Goal: Information Seeking & Learning: Learn about a topic

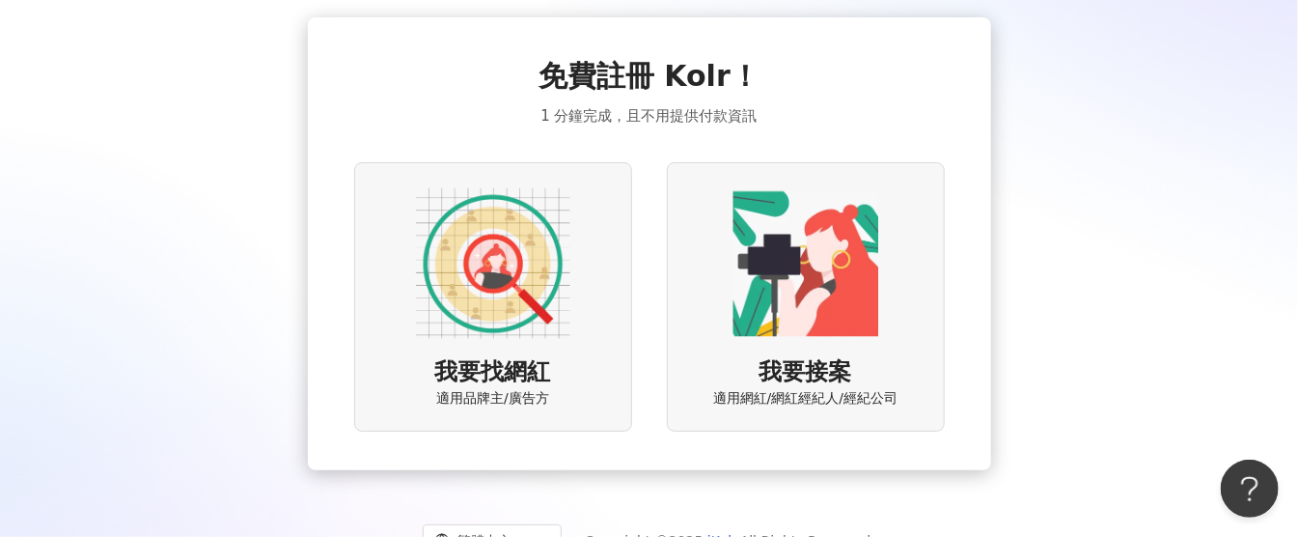
click at [544, 301] on img at bounding box center [493, 263] width 154 height 154
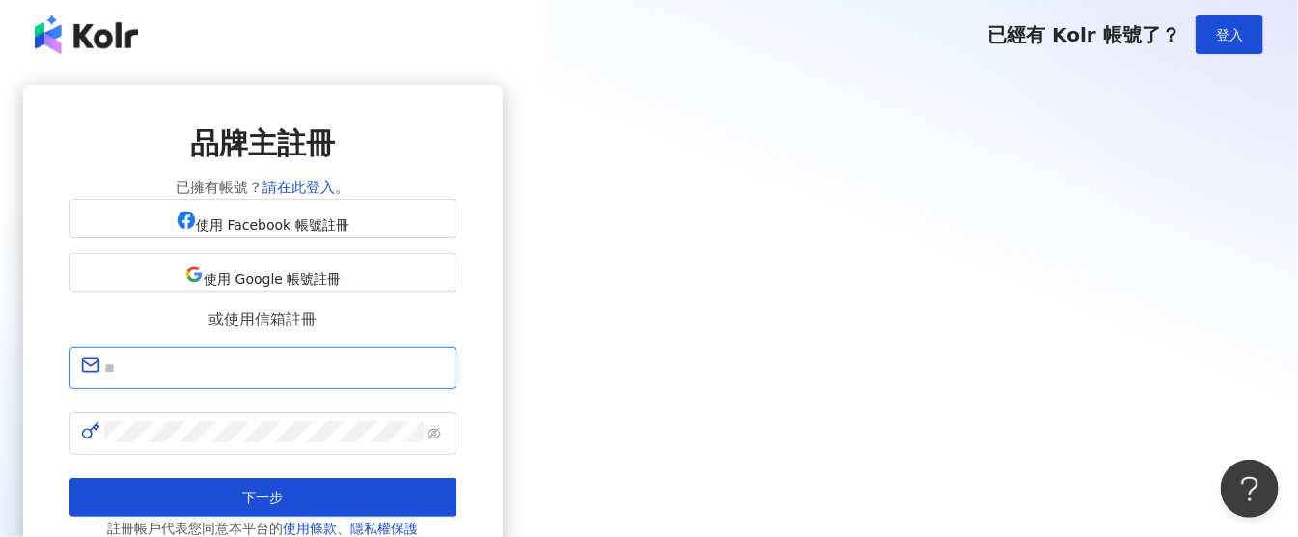
type input "**********"
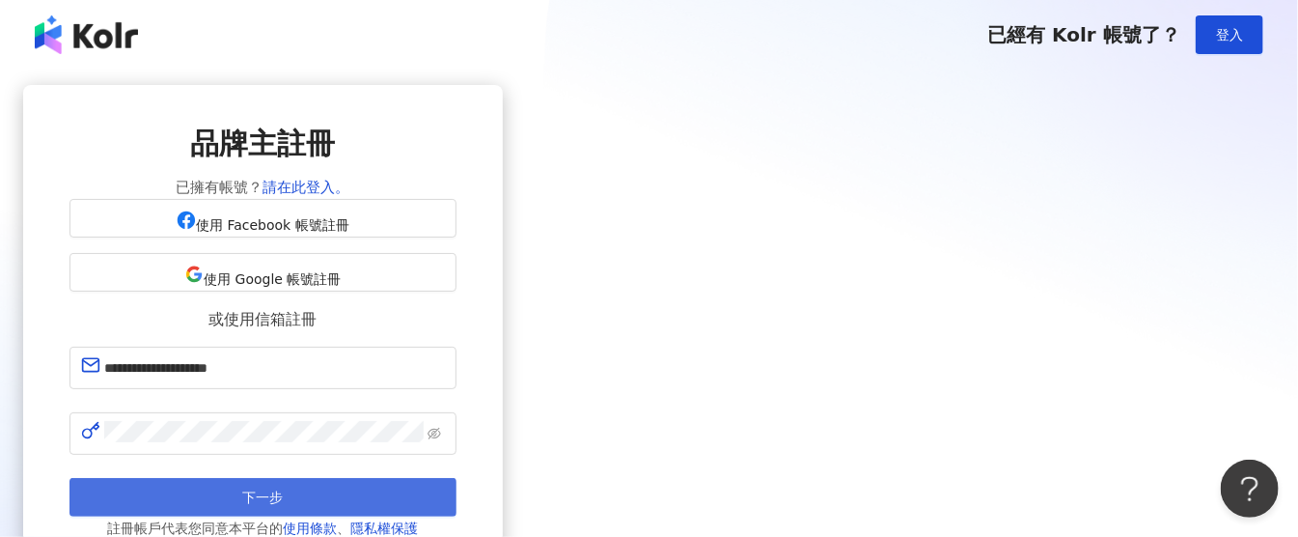
click at [283, 505] on span "下一步" at bounding box center [262, 496] width 41 height 15
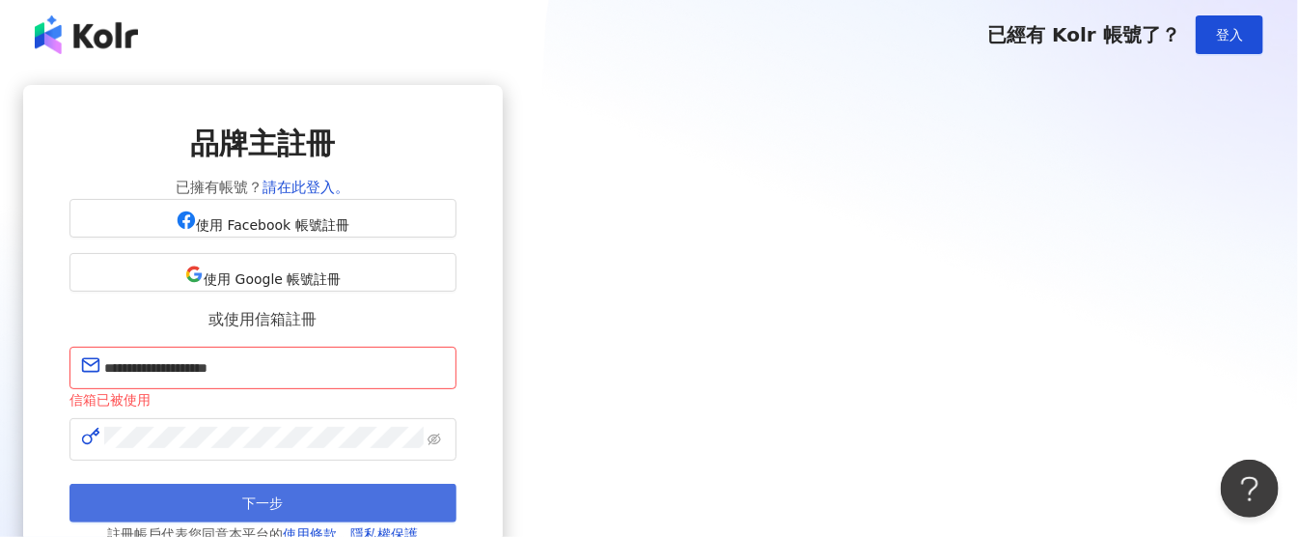
scroll to position [28, 0]
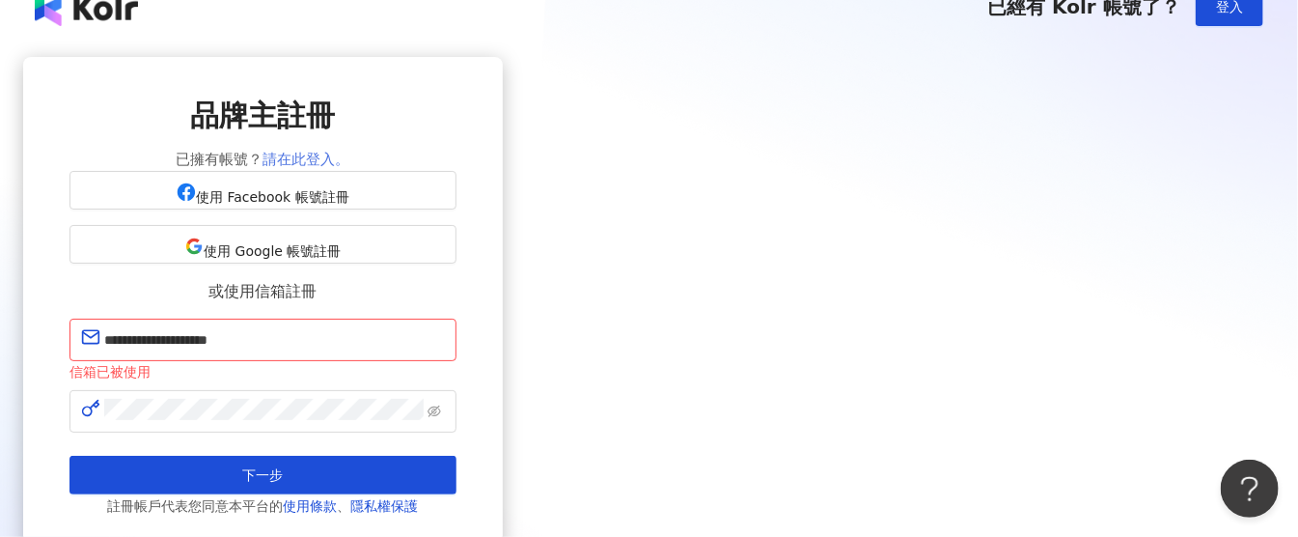
click at [349, 159] on link "請在此登入。" at bounding box center [306, 159] width 87 height 17
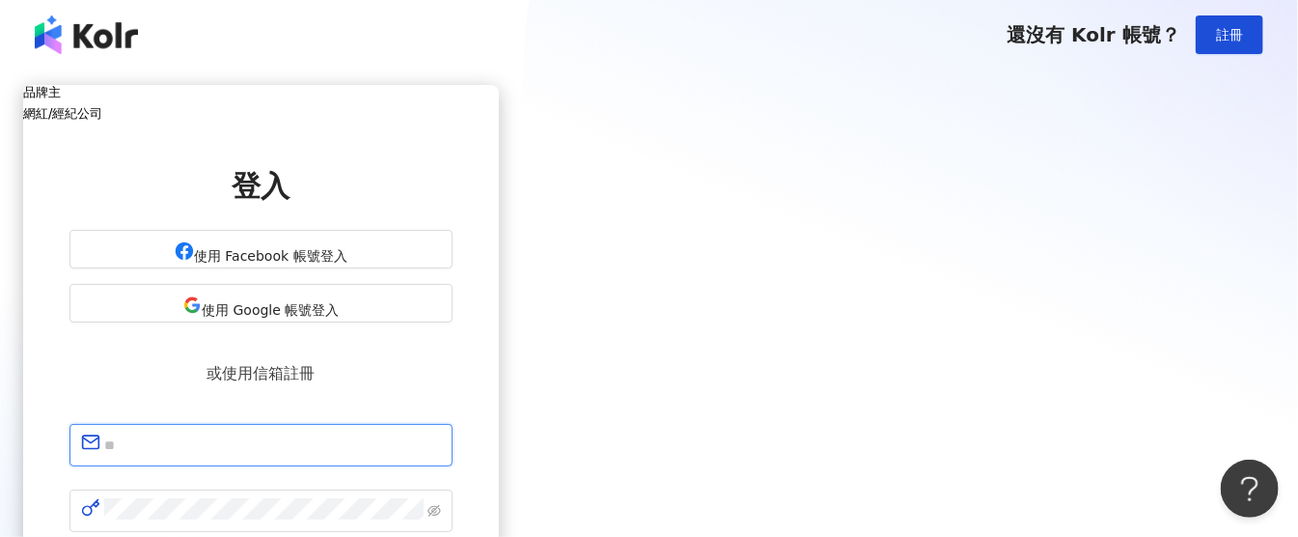
type input "**********"
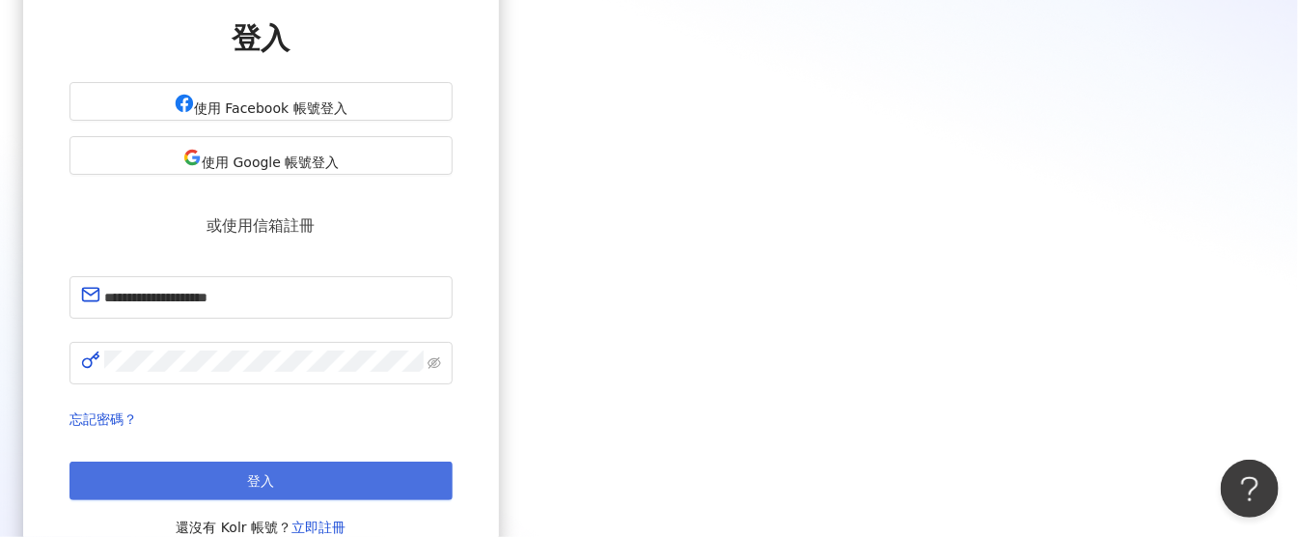
click at [453, 461] on button "登入" at bounding box center [260, 480] width 383 height 39
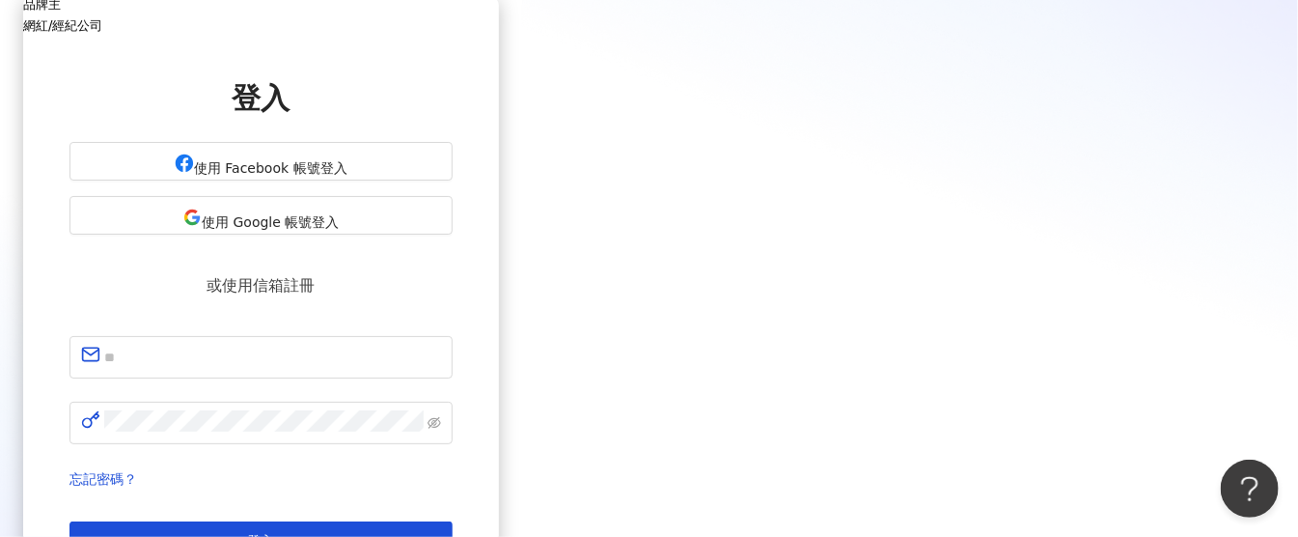
scroll to position [148, 0]
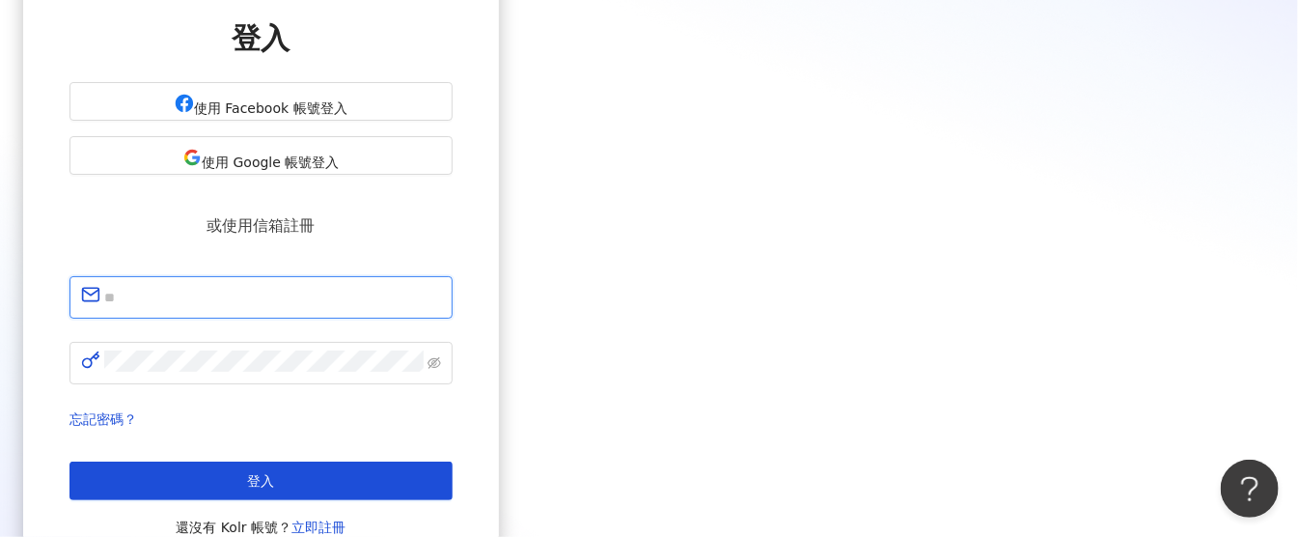
type input "**********"
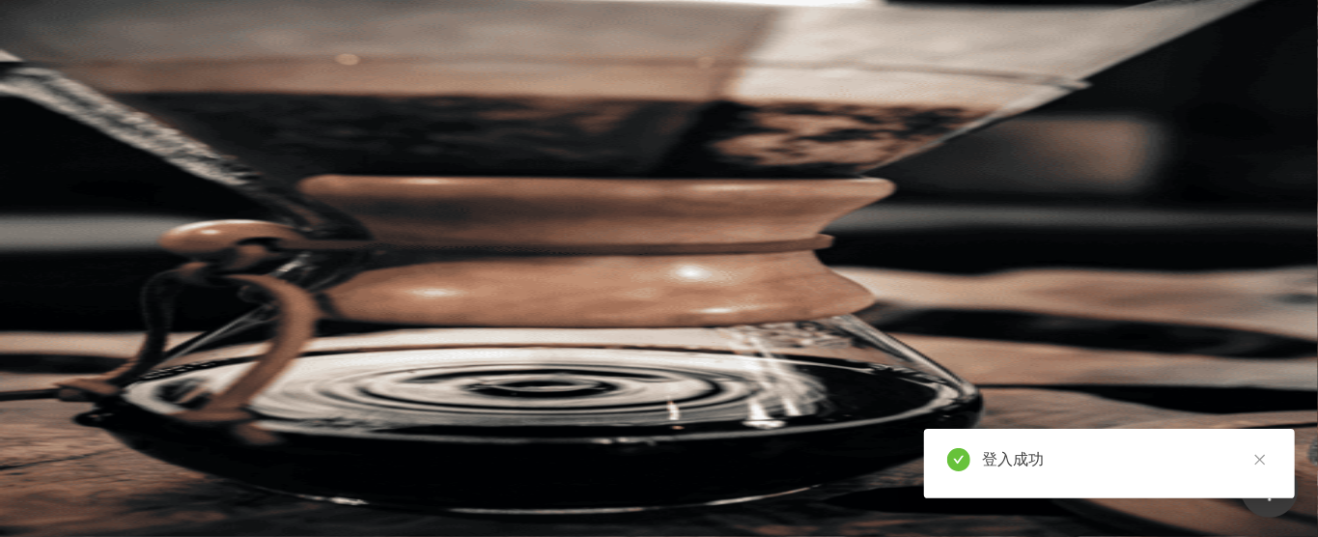
click at [566, 120] on body "AI 找網紅 找貼文 資源庫 商案媒合 洞察報告 趨勢分析 BETA 競品分析 el-icon-cs 預約線上 Demo 申請試用 繁體中文 M 不分平台 台…" at bounding box center [649, 268] width 1298 height 537
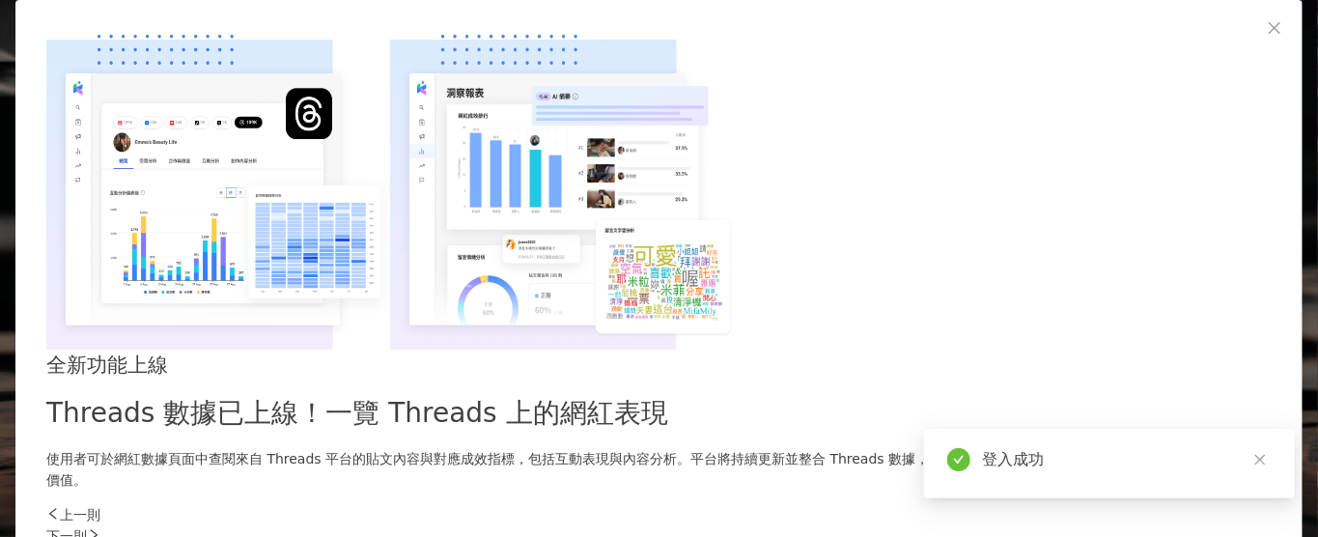
type input "*"
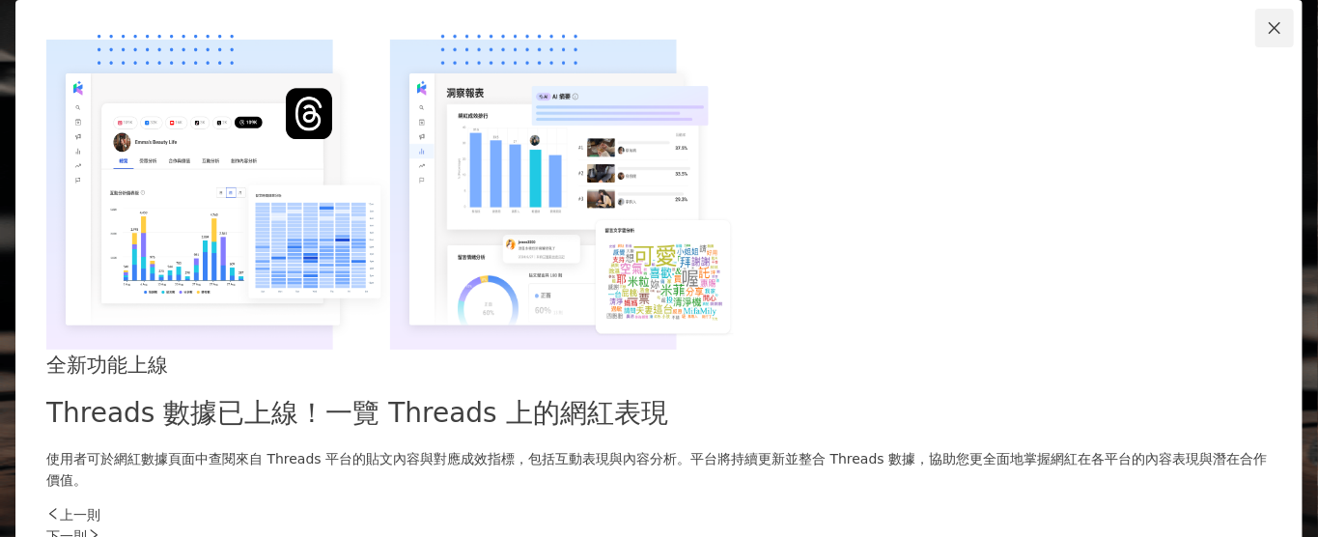
click at [1266, 36] on icon "close" at bounding box center [1273, 27] width 15 height 15
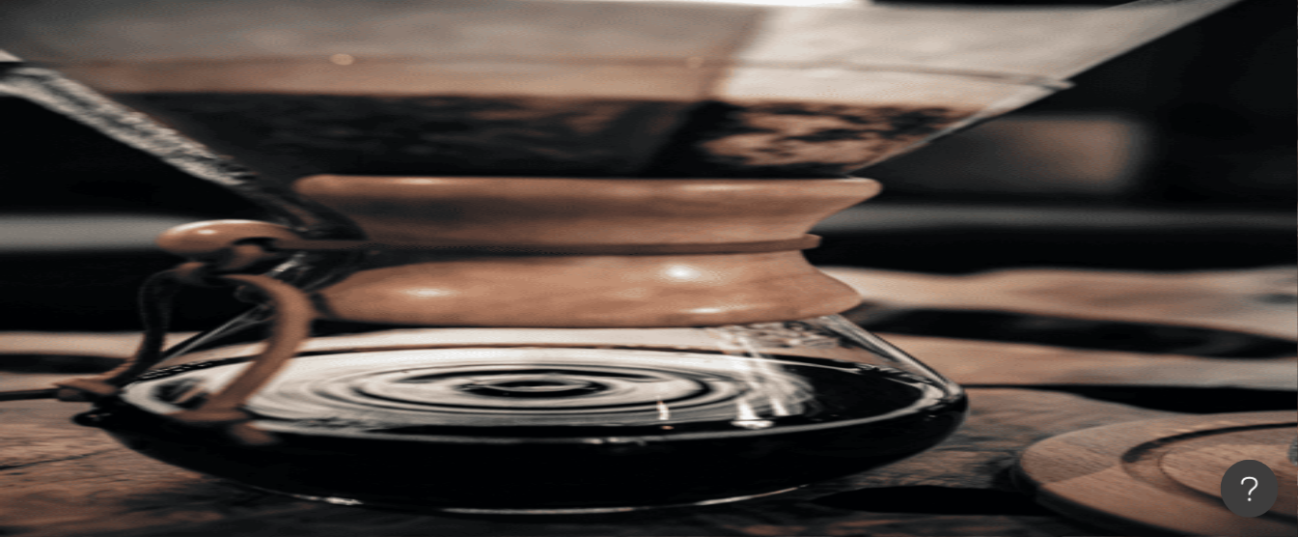
click at [374, 114] on input "search" at bounding box center [295, 95] width 156 height 37
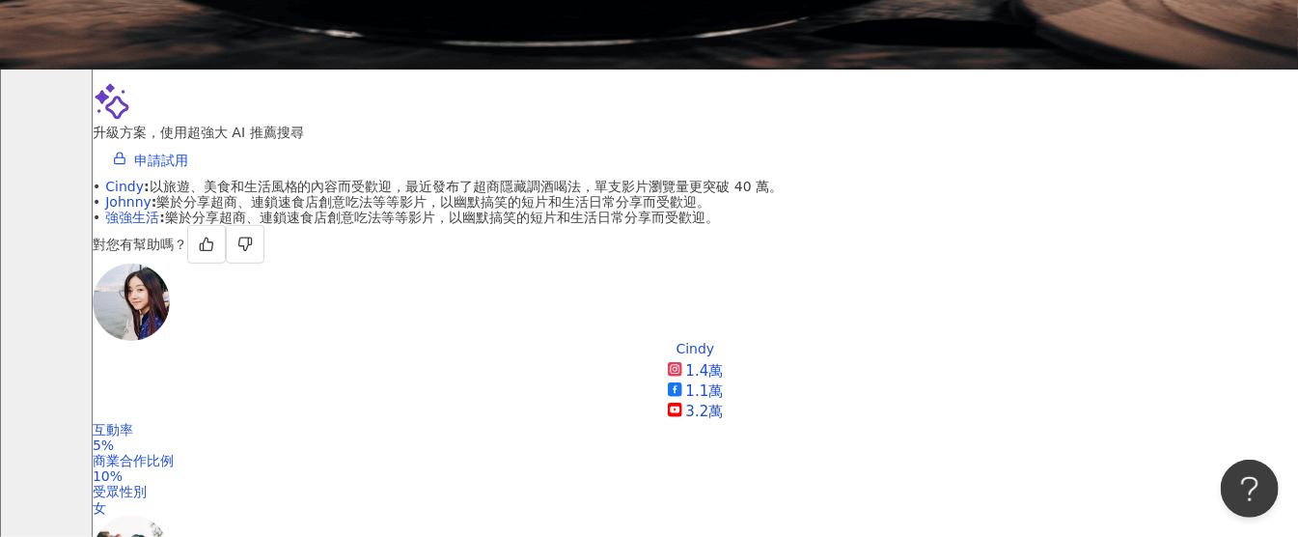
scroll to position [599, 0]
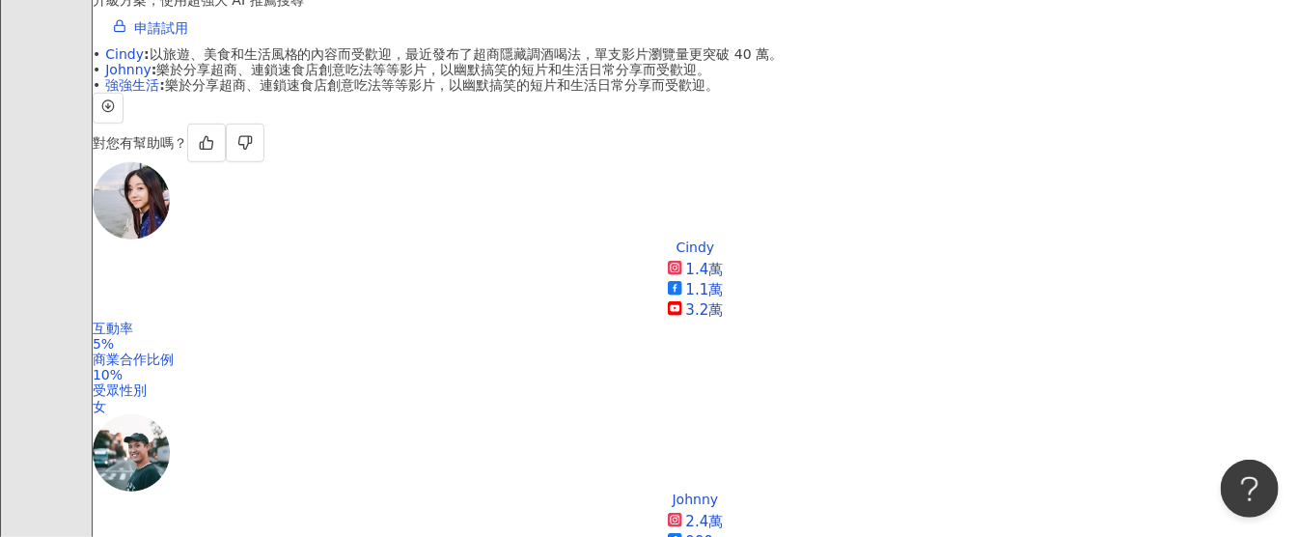
type input "***"
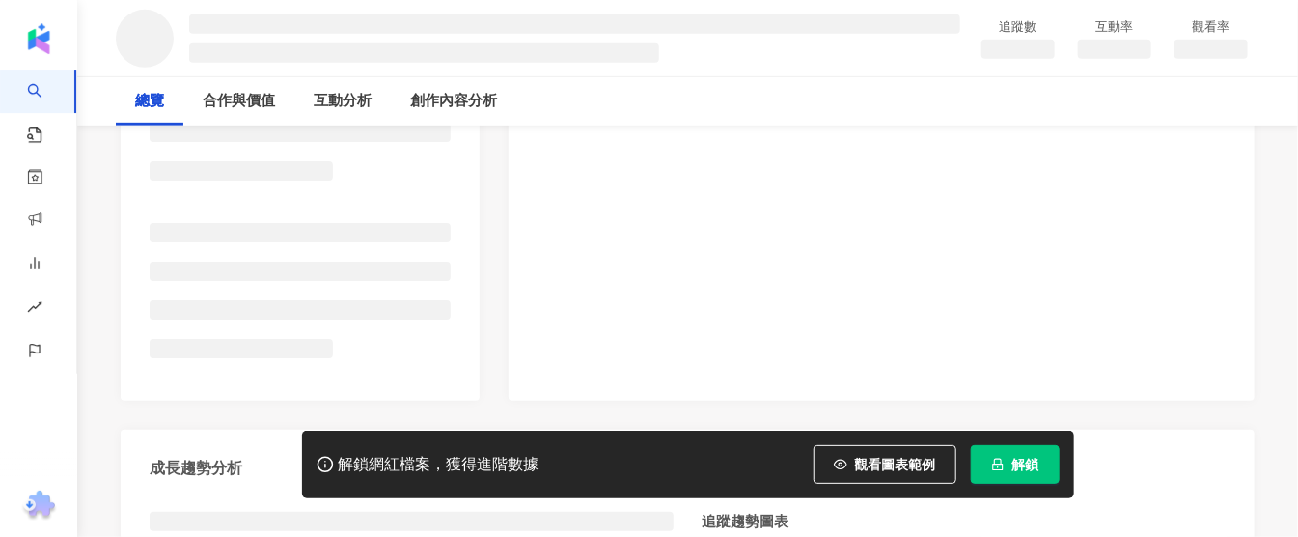
click at [1014, 467] on span "解鎖" at bounding box center [1026, 464] width 27 height 15
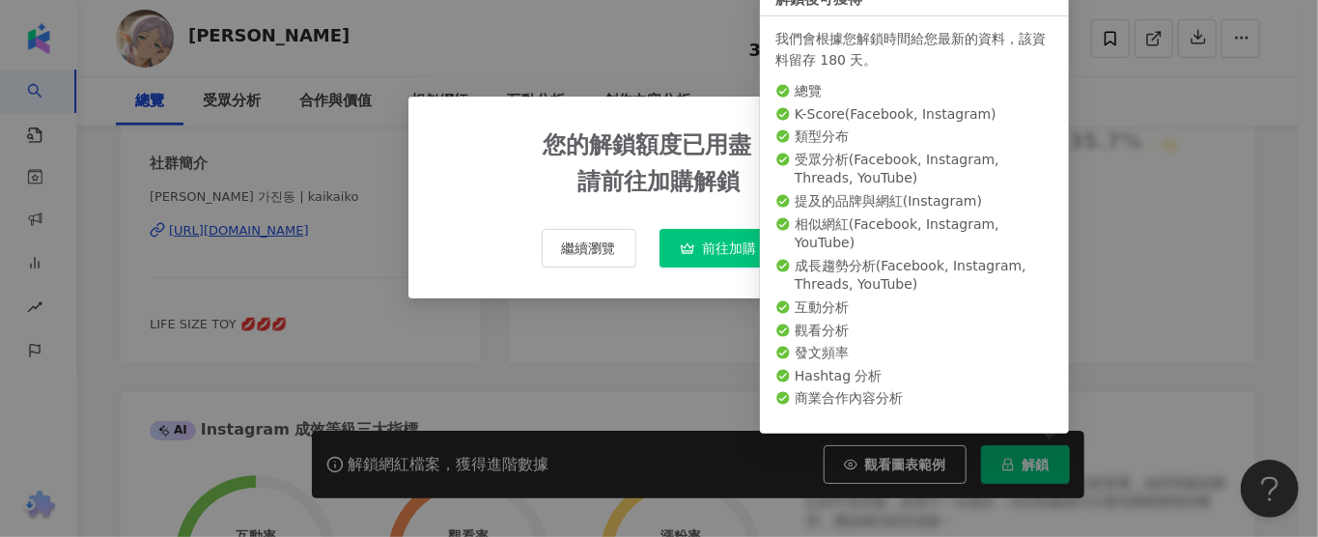
click at [708, 164] on div "您的解鎖額度已用盡， 請前往加購解鎖" at bounding box center [659, 163] width 232 height 72
click at [674, 161] on div "您的解鎖額度已用盡， 請前往加購解鎖" at bounding box center [659, 163] width 232 height 72
click at [1186, 109] on div "您的解鎖額度已用盡， 請前往加購解鎖 繼續瀏覽 前往加購" at bounding box center [659, 268] width 1318 height 537
click at [905, 16] on div "解鎖後可獲得" at bounding box center [914, 0] width 309 height 34
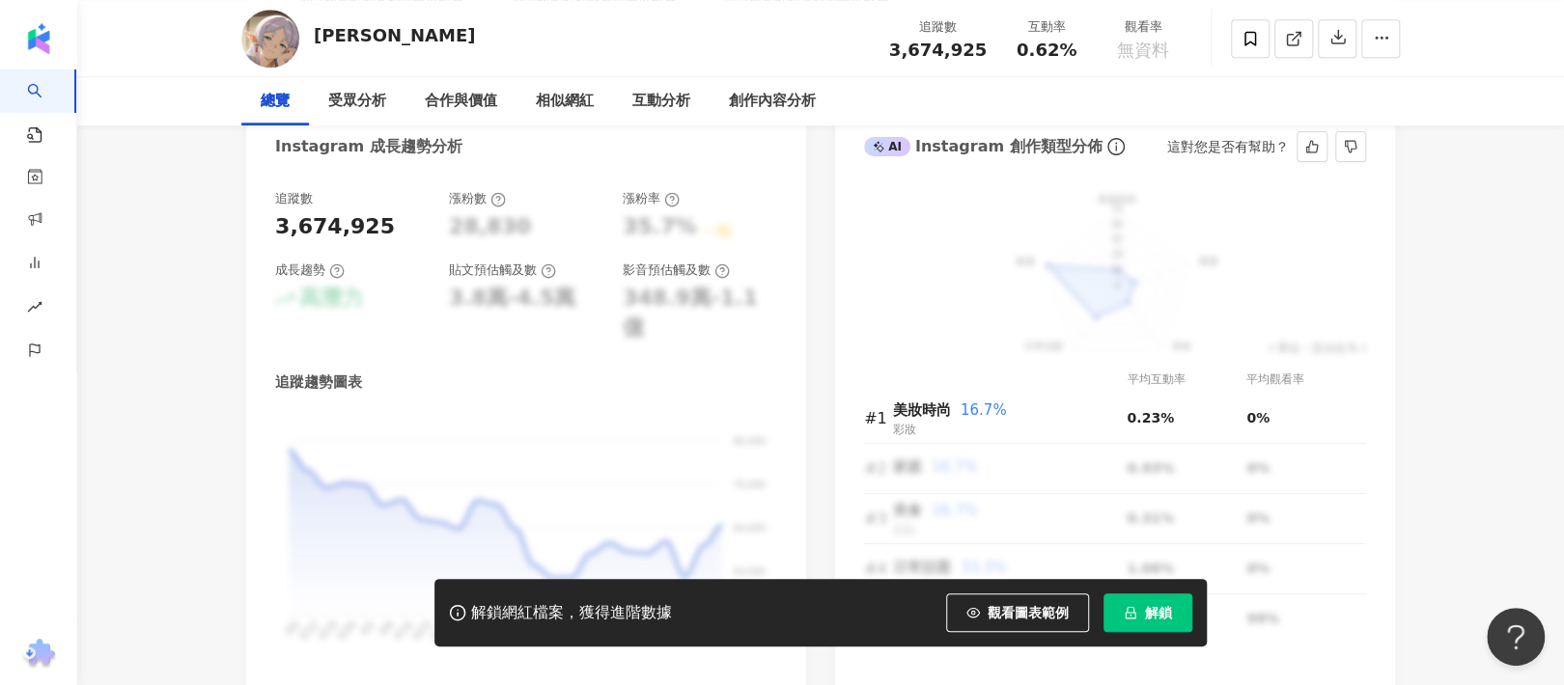
scroll to position [1110, 0]
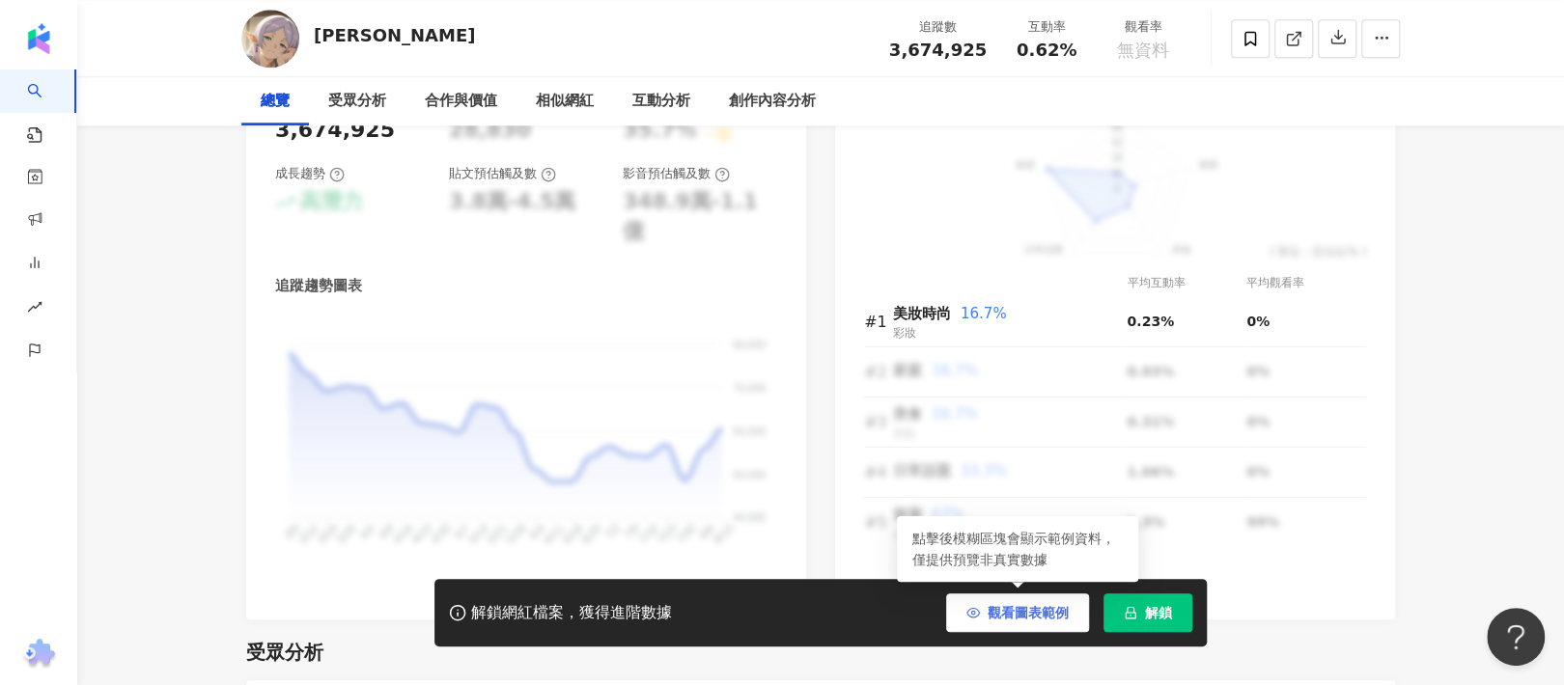
click at [1021, 536] on button "觀看圖表範例" at bounding box center [1017, 613] width 143 height 39
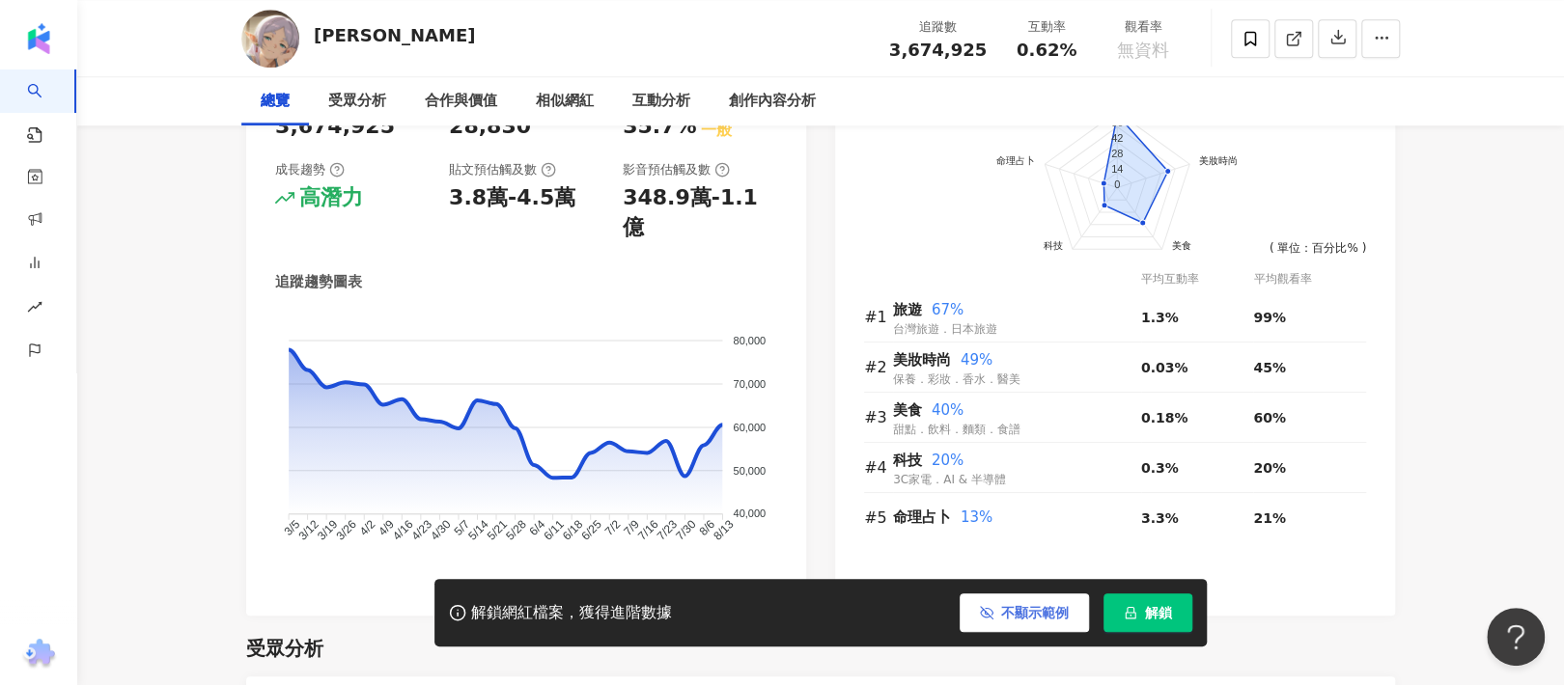
click at [1034, 536] on span "不顯示範例" at bounding box center [1035, 612] width 68 height 15
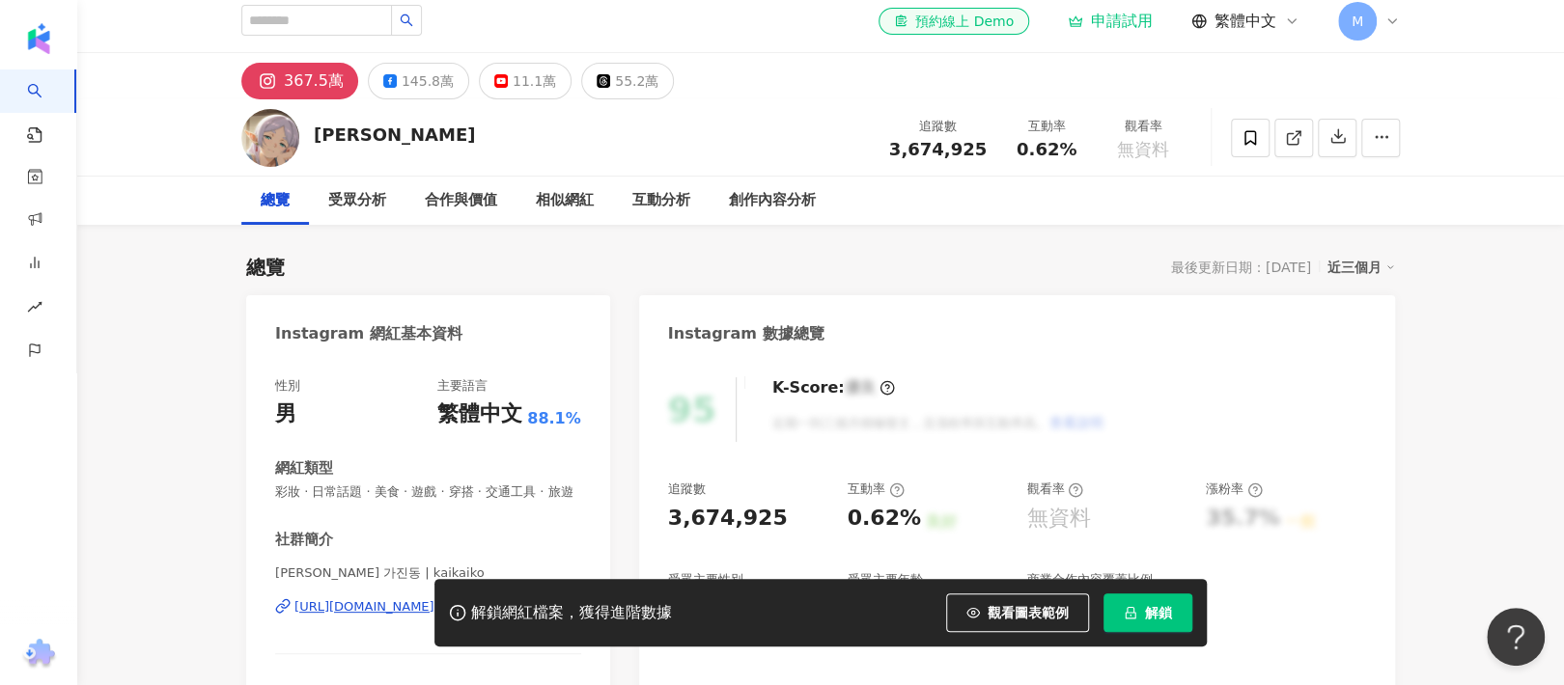
scroll to position [0, 0]
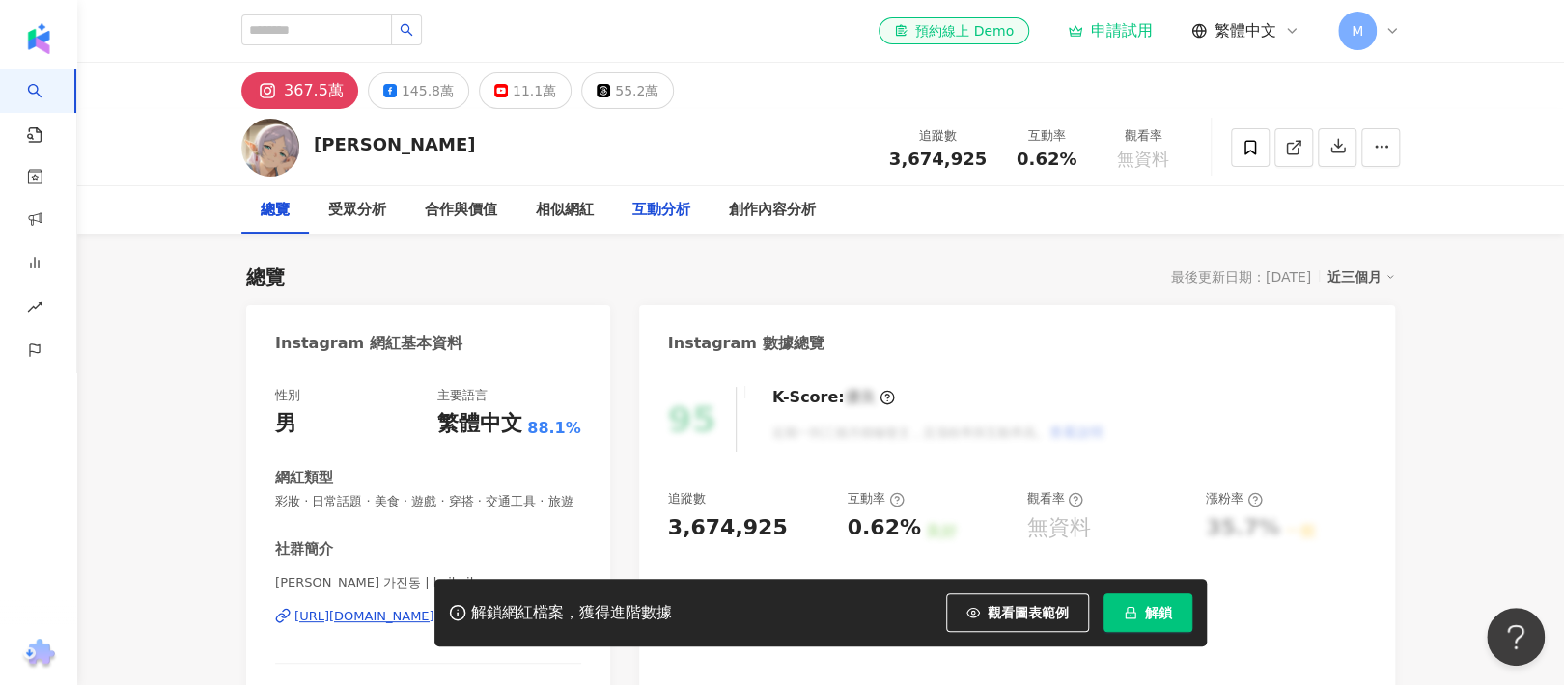
click at [651, 208] on div "互動分析" at bounding box center [661, 210] width 58 height 23
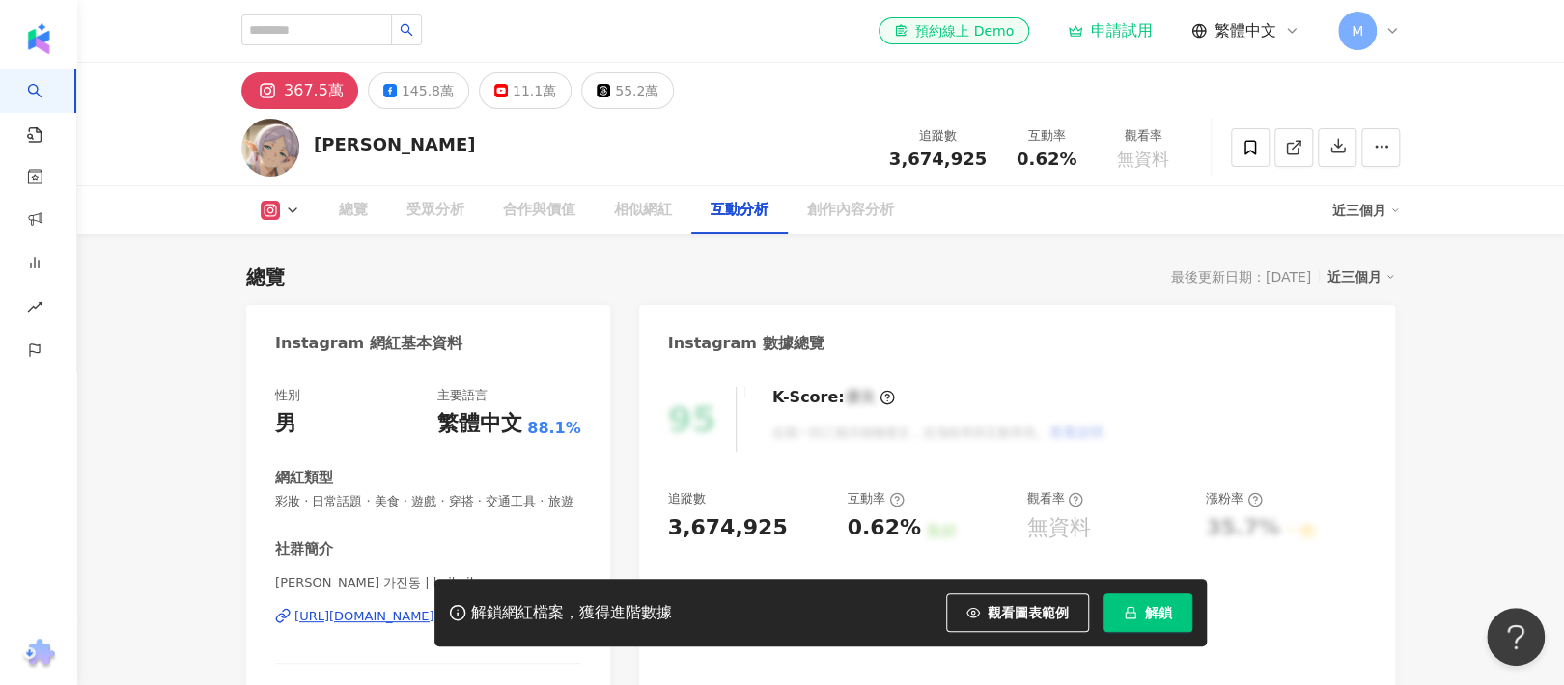
scroll to position [3680, 0]
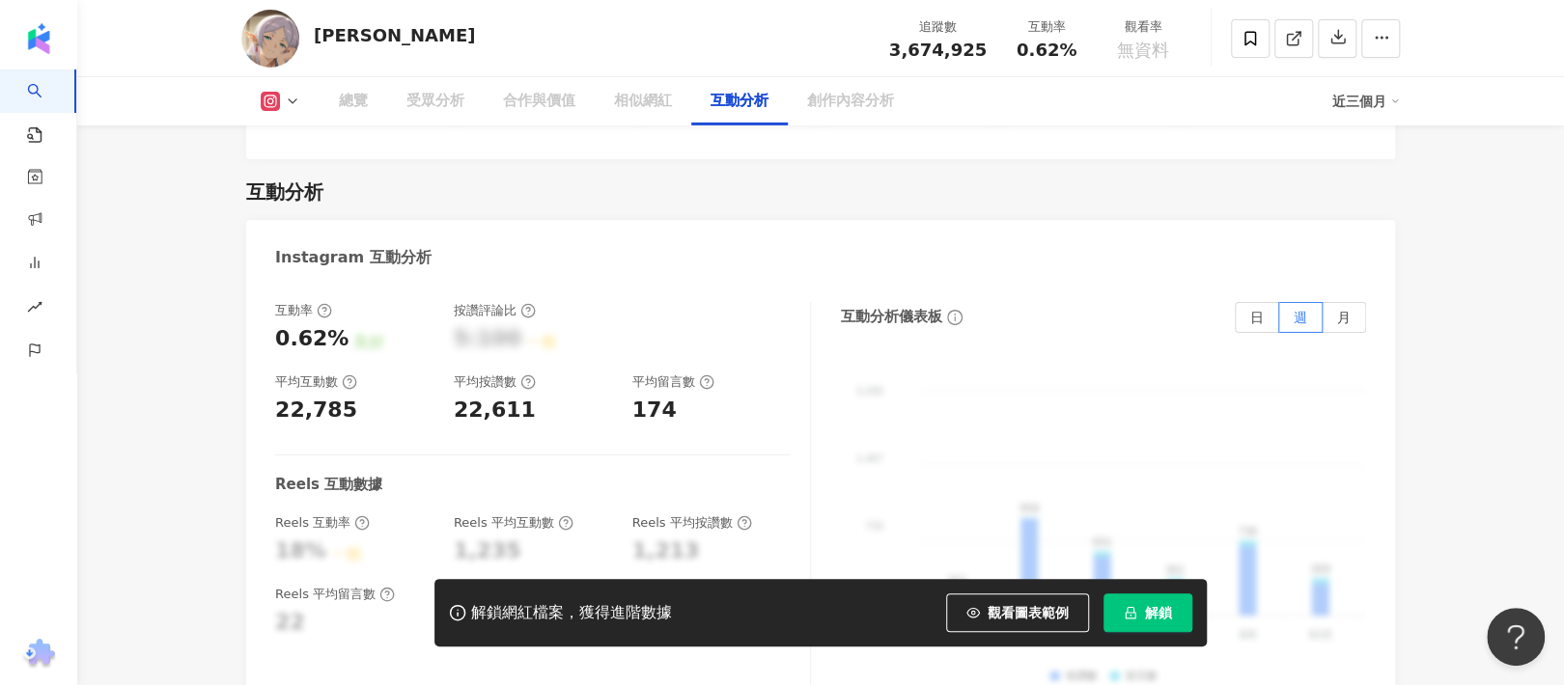
click at [508, 396] on div "22,611" at bounding box center [495, 411] width 82 height 30
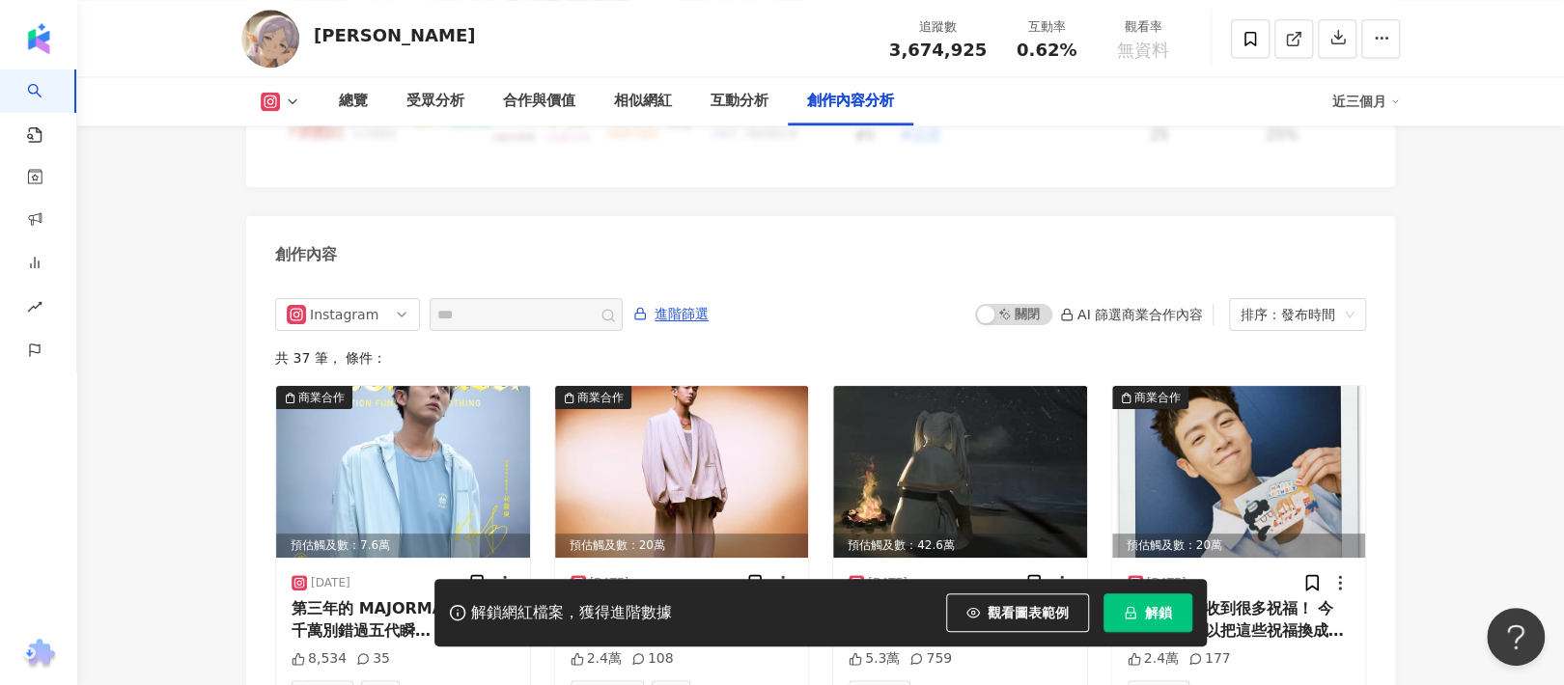
scroll to position [6000, 0]
